Goal: Find specific page/section: Find specific page/section

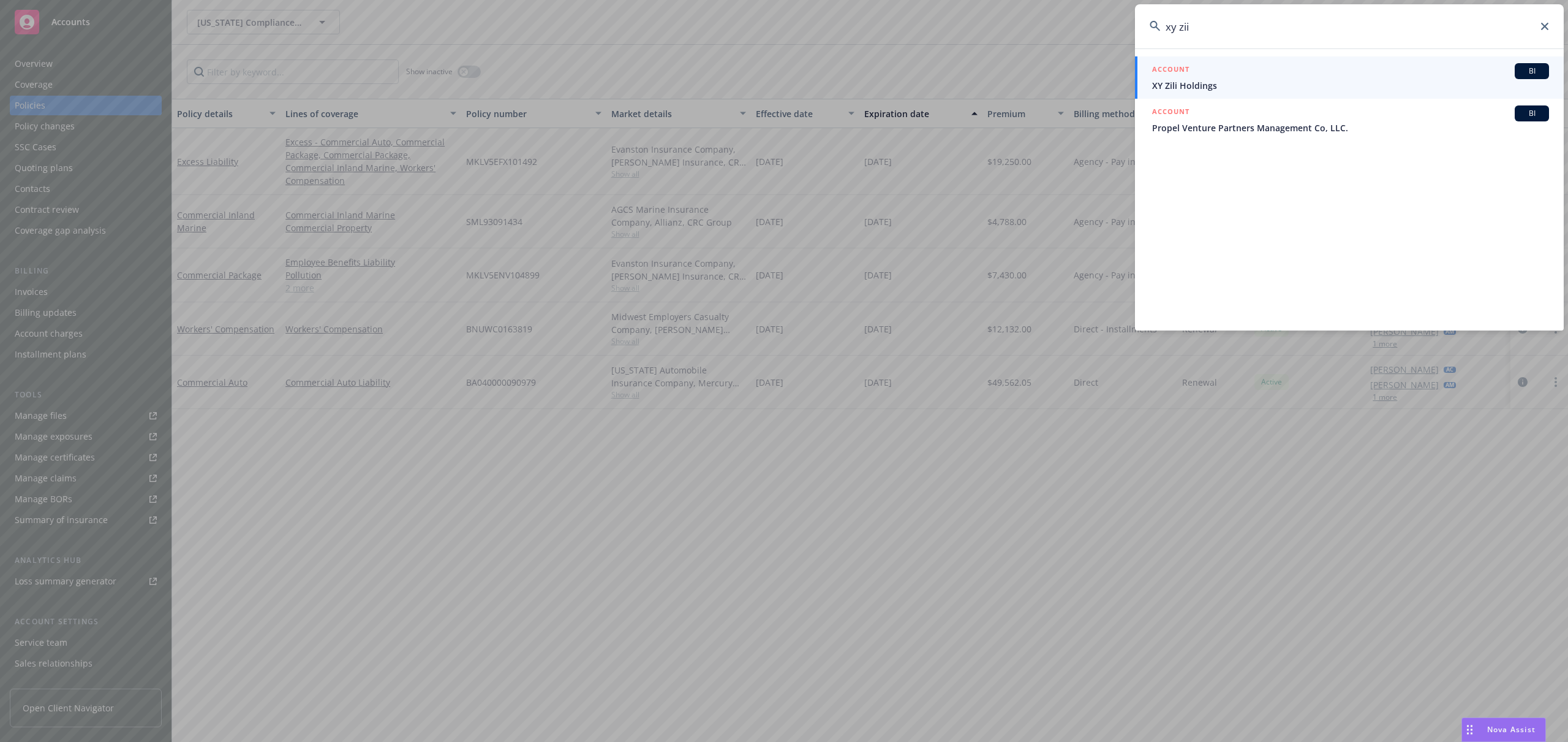
type input "xy zii"
click at [1166, 67] on h5 "ACCOUNT" at bounding box center [1171, 71] width 37 height 15
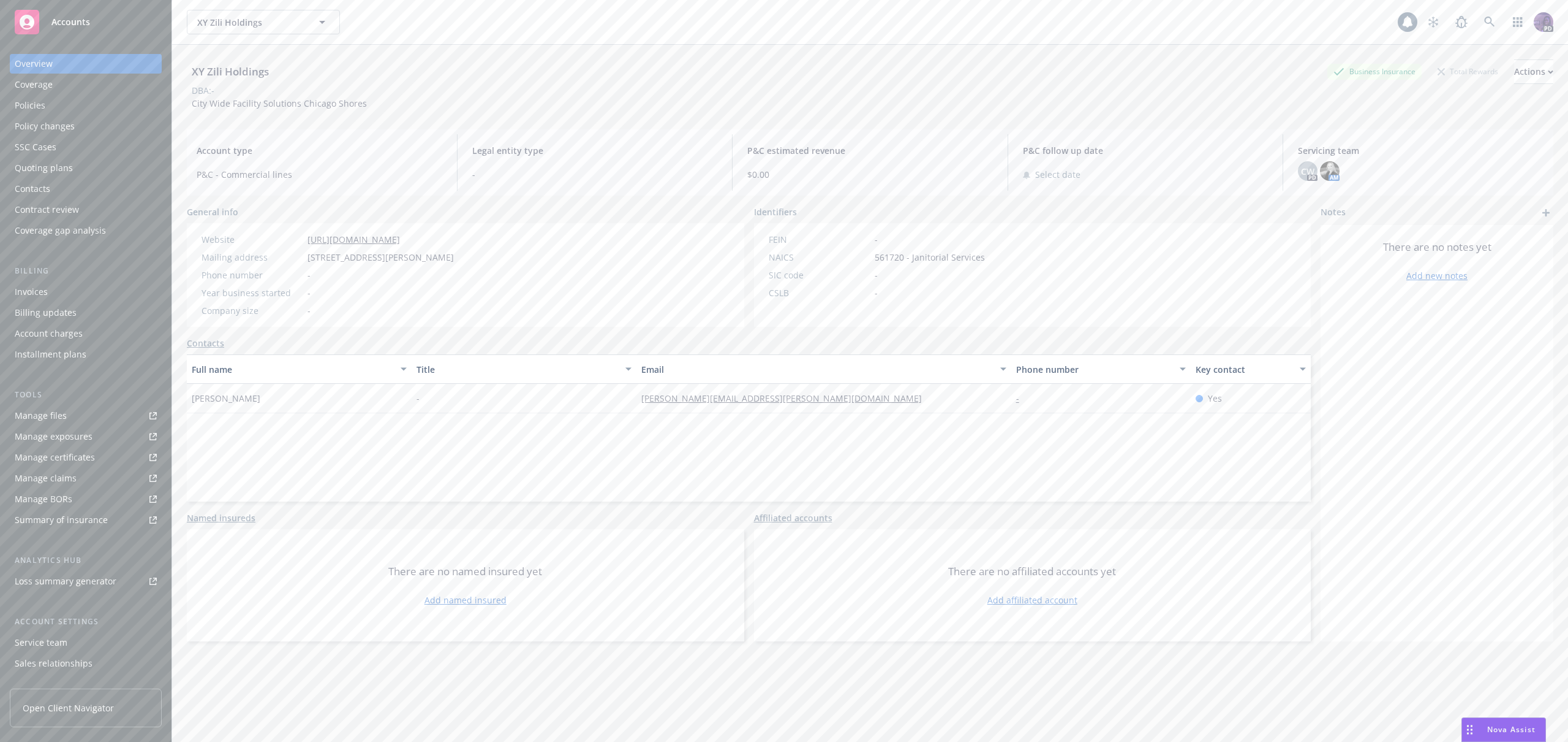
click at [49, 105] on div "Policies" at bounding box center [86, 105] width 143 height 20
